Goal: Find specific page/section: Find specific page/section

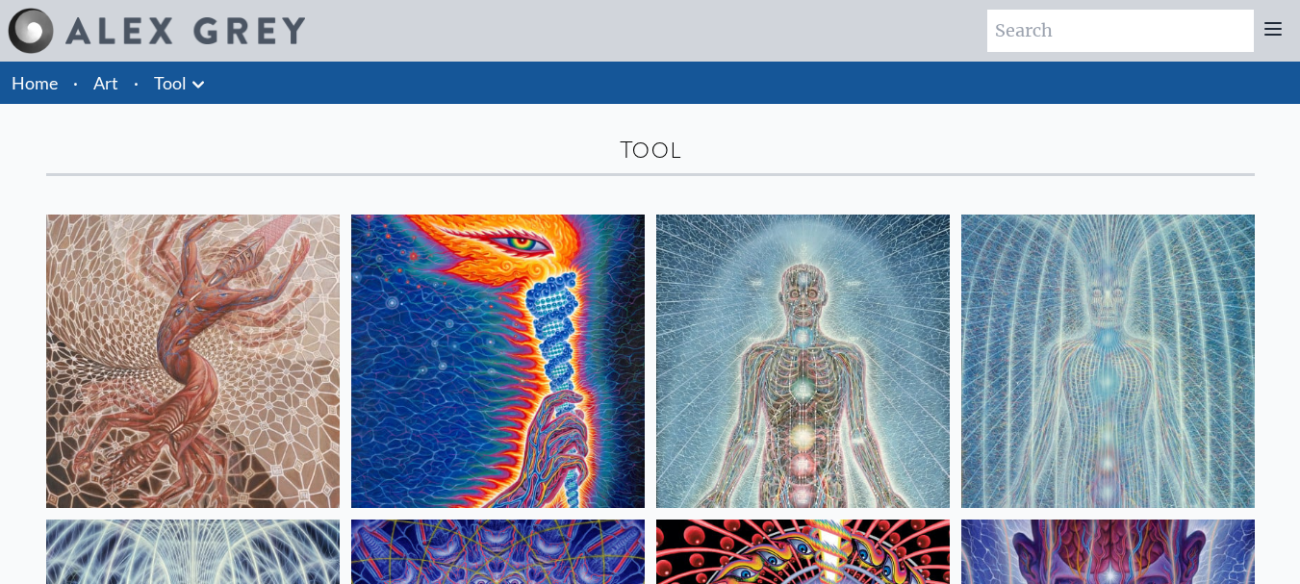
click at [111, 85] on link "Art" at bounding box center [105, 82] width 25 height 27
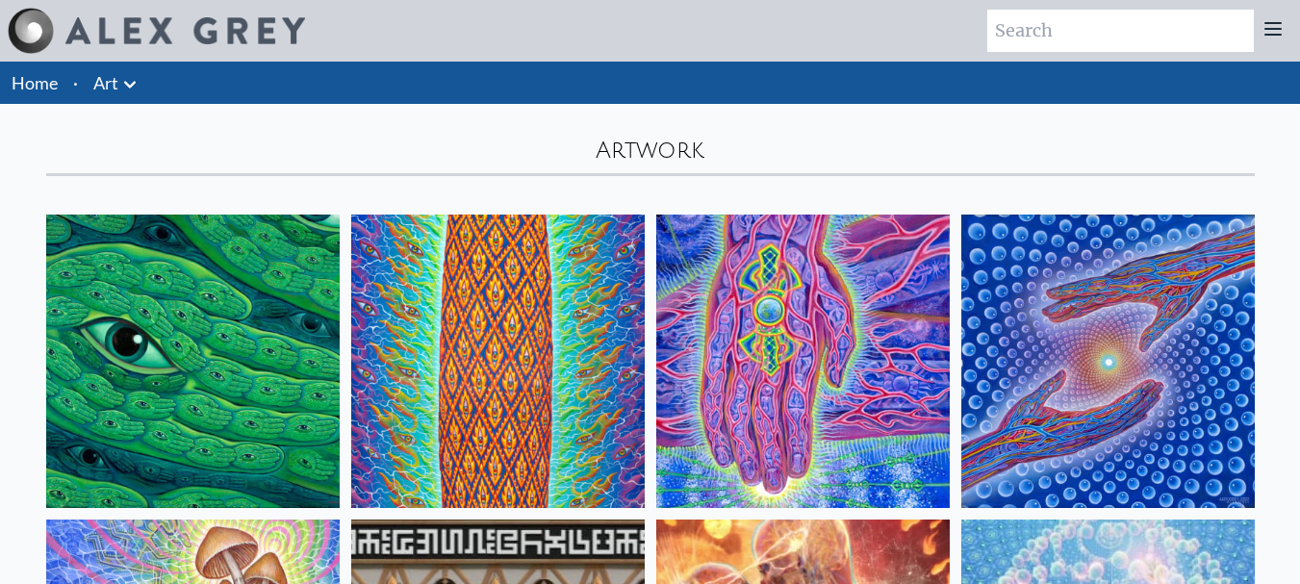
click at [124, 87] on icon at bounding box center [129, 84] width 23 height 23
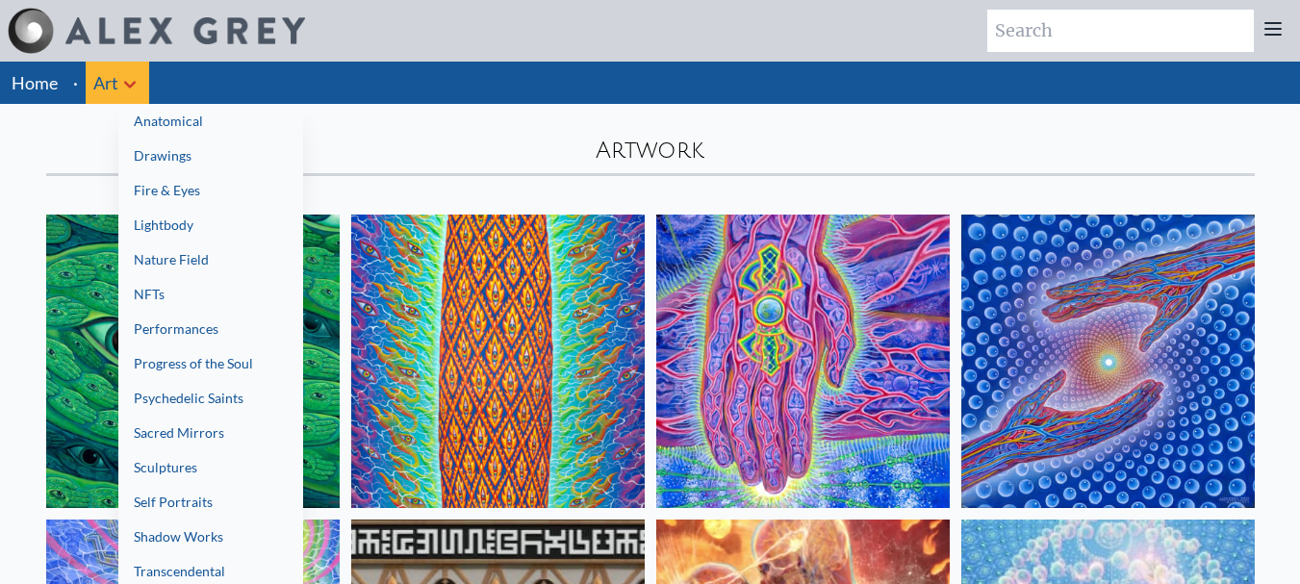
click at [32, 84] on div at bounding box center [650, 292] width 1300 height 584
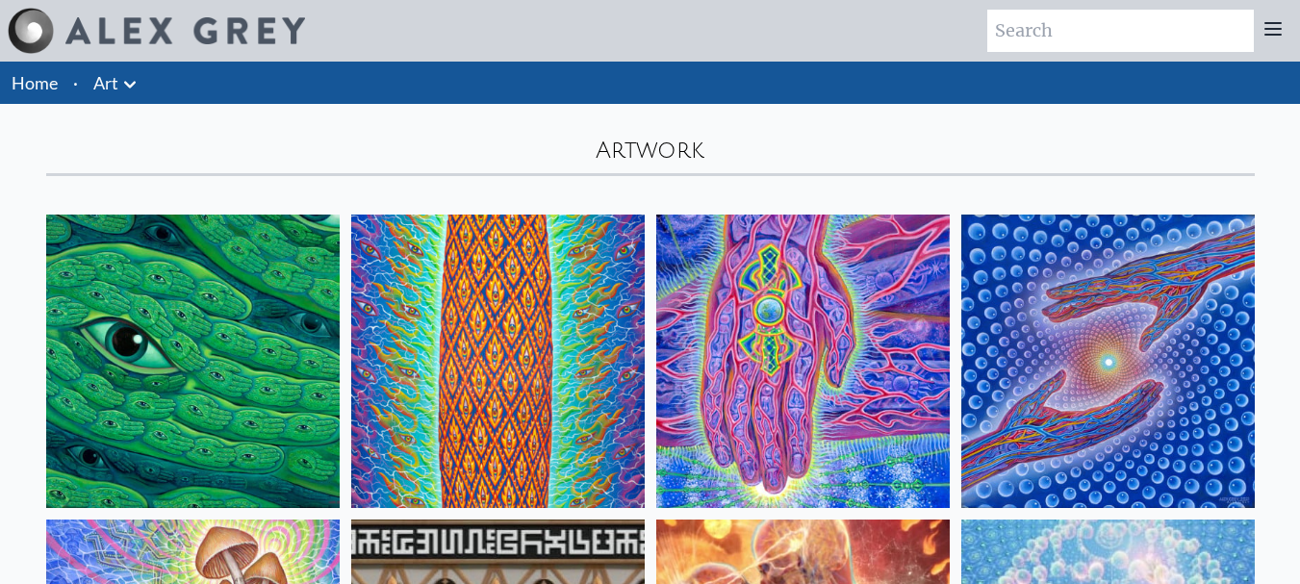
click at [32, 84] on link "Home" at bounding box center [35, 82] width 46 height 21
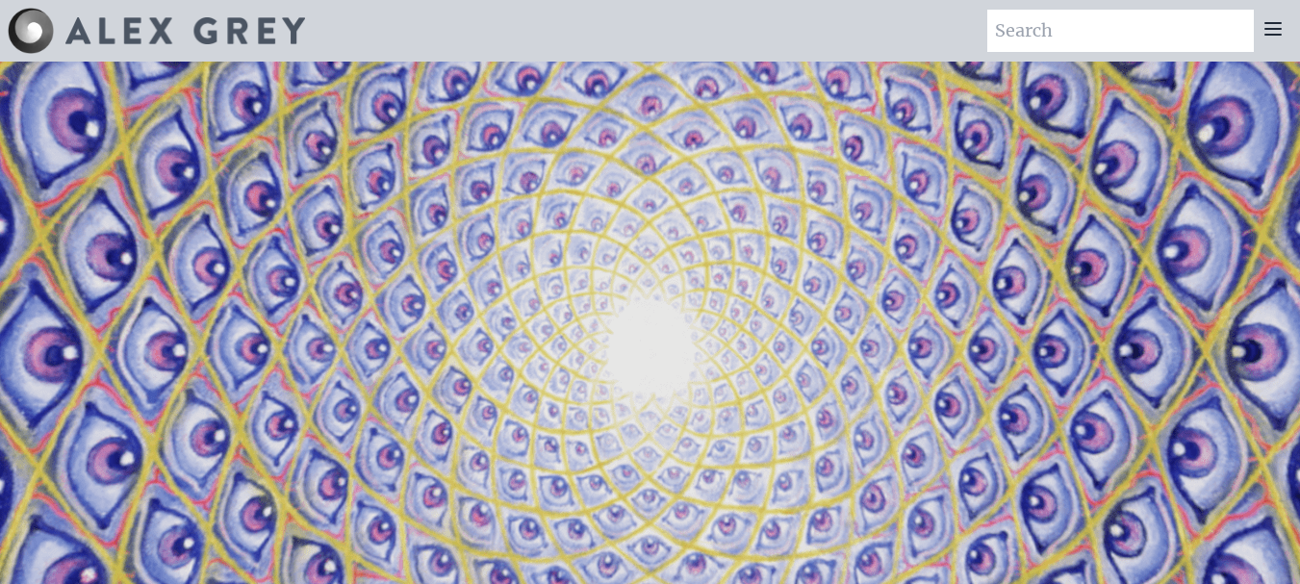
click at [1127, 32] on input "search" at bounding box center [1120, 31] width 266 height 42
type input "shop"
click at [1272, 29] on icon at bounding box center [1272, 29] width 15 height 12
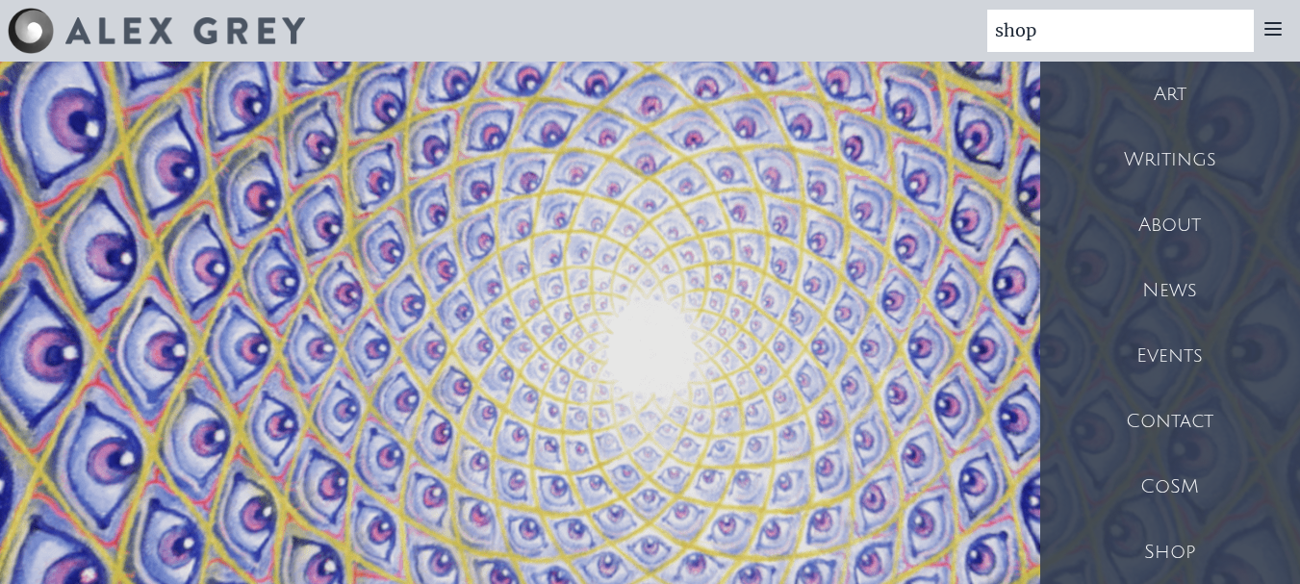
click at [1180, 548] on div "Shop" at bounding box center [1170, 552] width 260 height 65
